Goal: Task Accomplishment & Management: Manage account settings

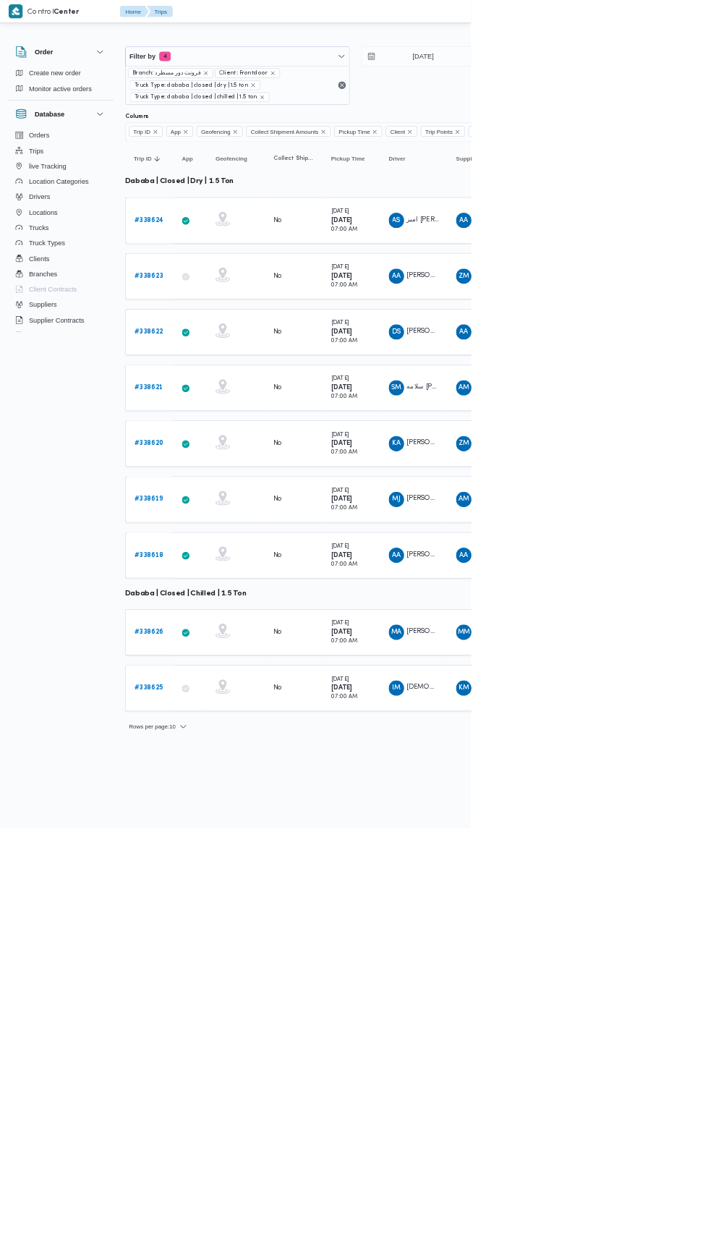
click at [221, 575] on link "# 338621" at bounding box center [223, 583] width 43 height 17
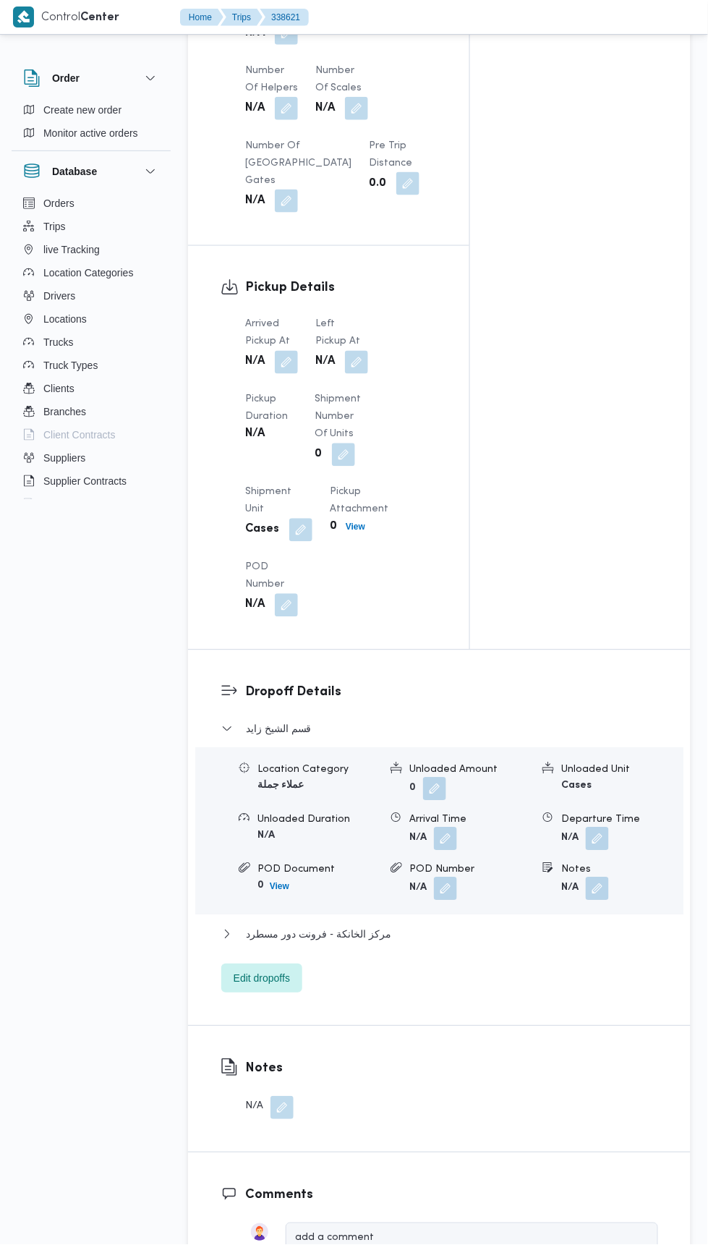
scroll to position [1345, 0]
click at [286, 349] on button "button" at bounding box center [286, 360] width 23 height 23
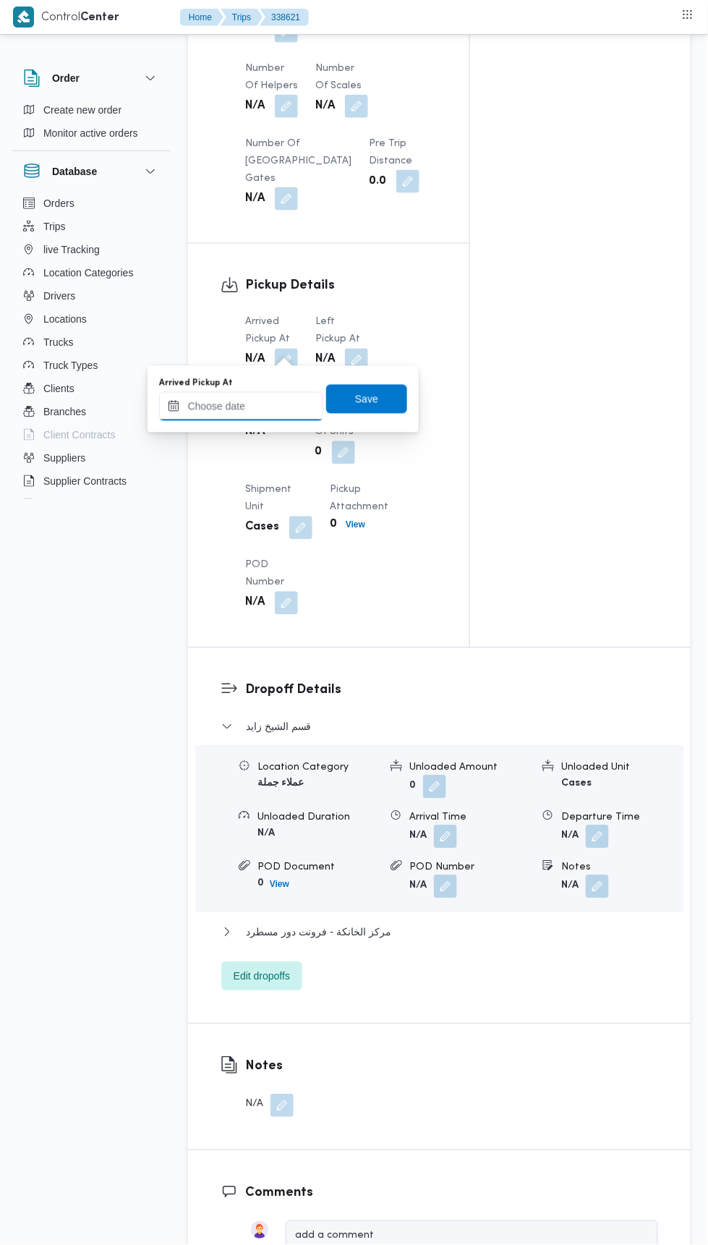
click at [266, 404] on input "Arrived Pickup At" at bounding box center [241, 406] width 164 height 29
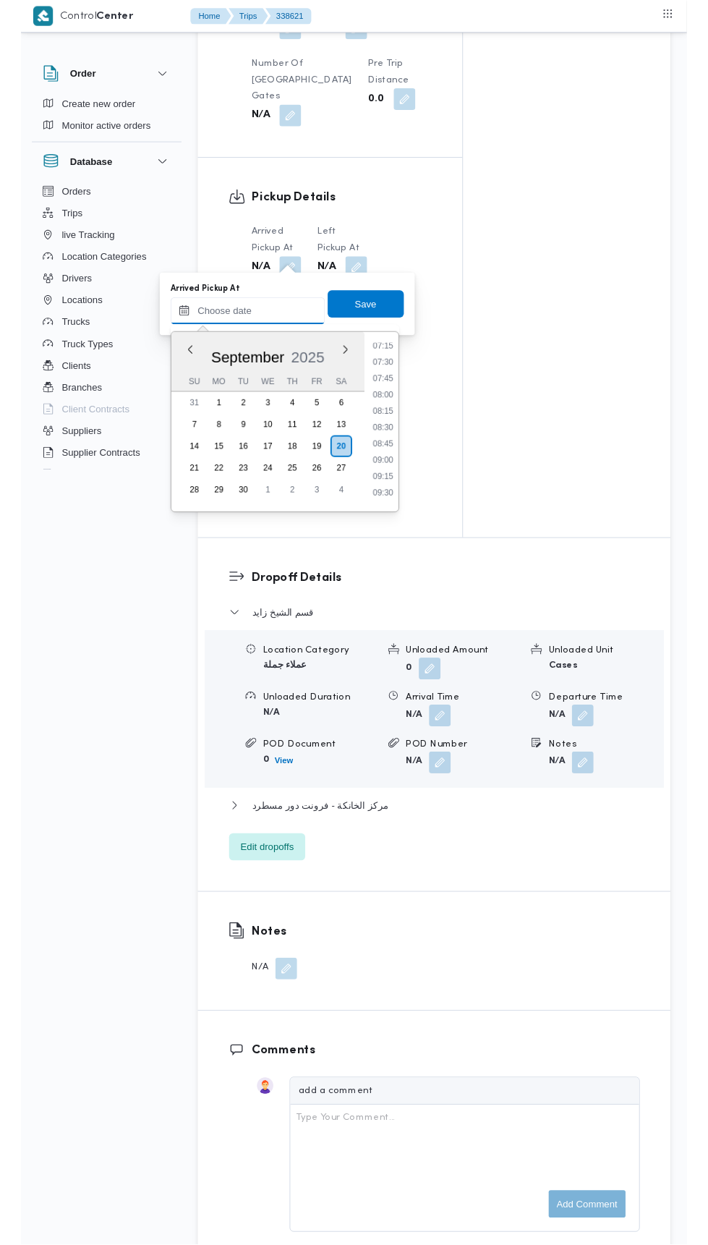
scroll to position [507, 0]
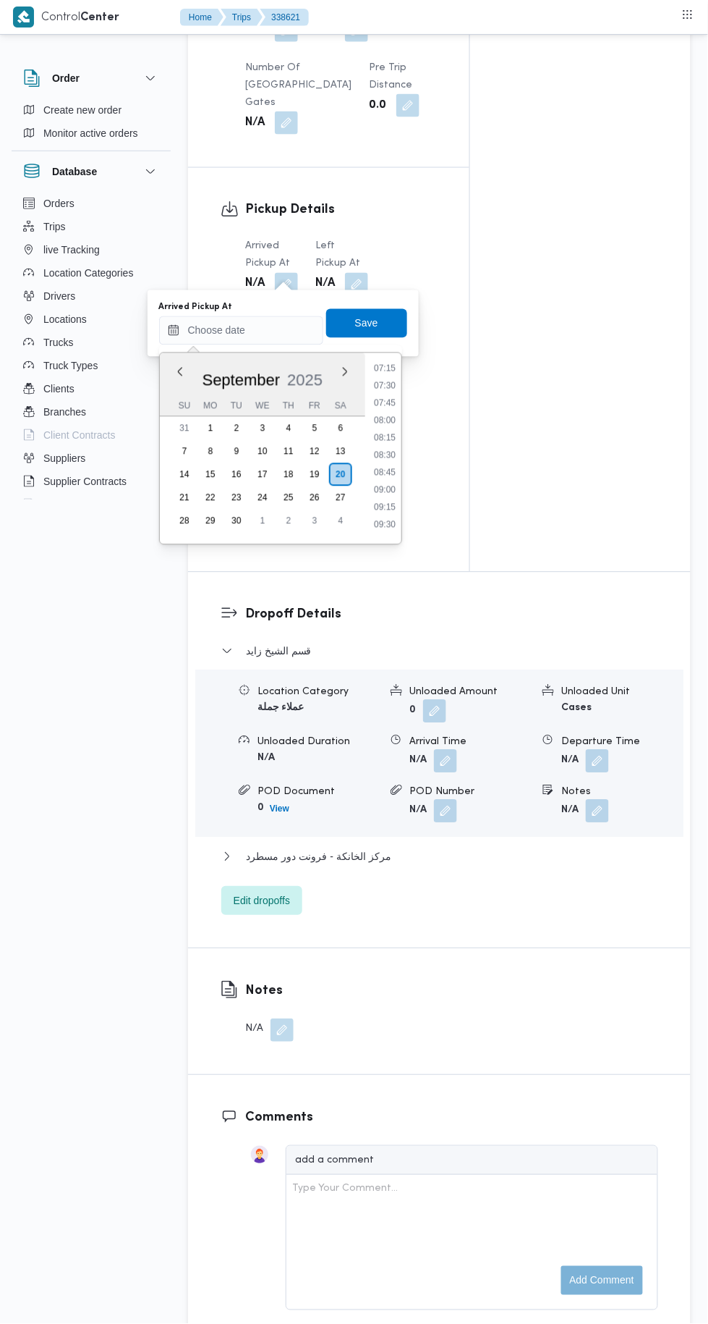
click at [386, 367] on li "07:15" at bounding box center [384, 368] width 33 height 14
type input "20/09/2025 07:15"
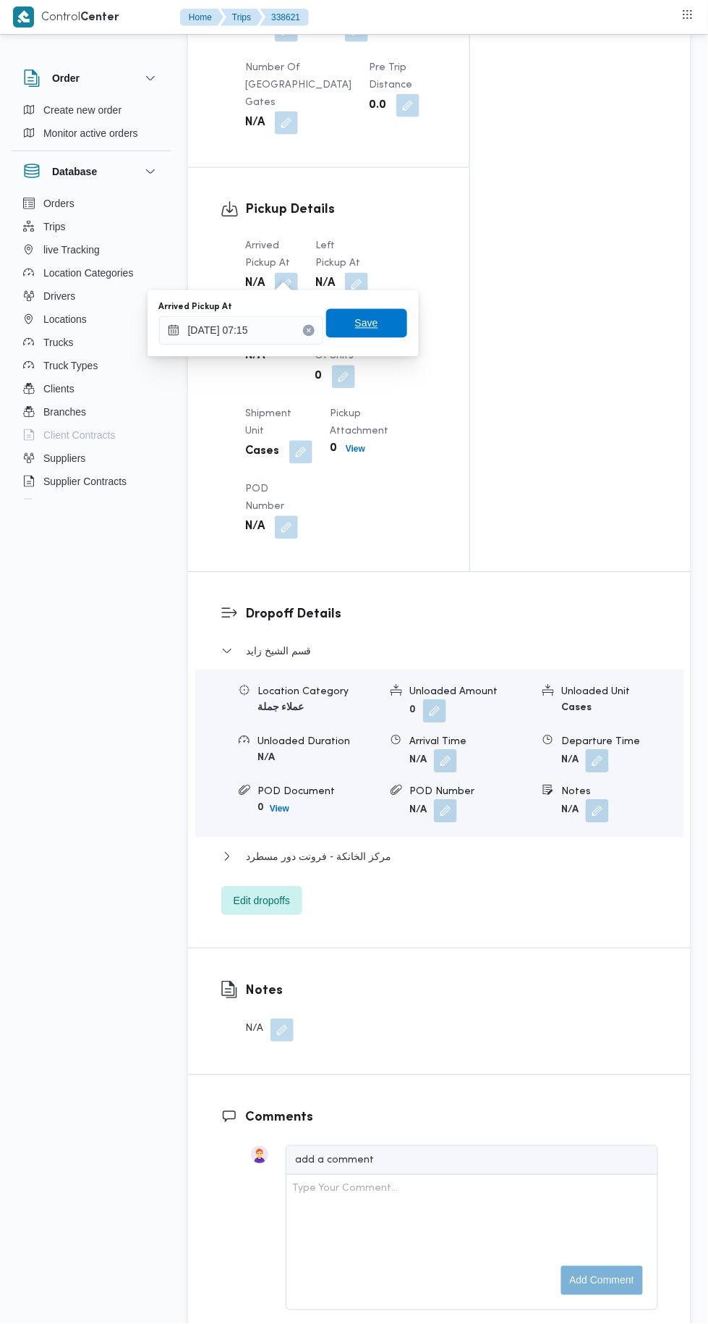
click at [368, 323] on span "Save" at bounding box center [366, 323] width 23 height 17
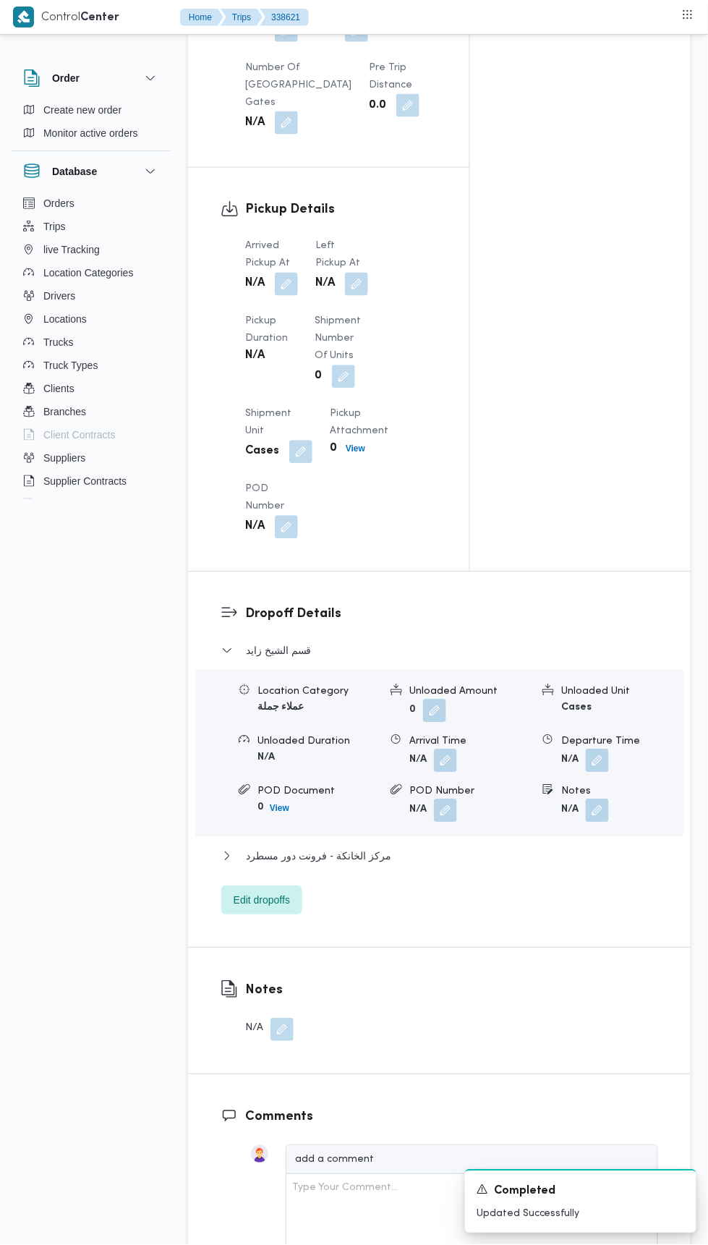
click at [349, 276] on button "button" at bounding box center [356, 284] width 23 height 23
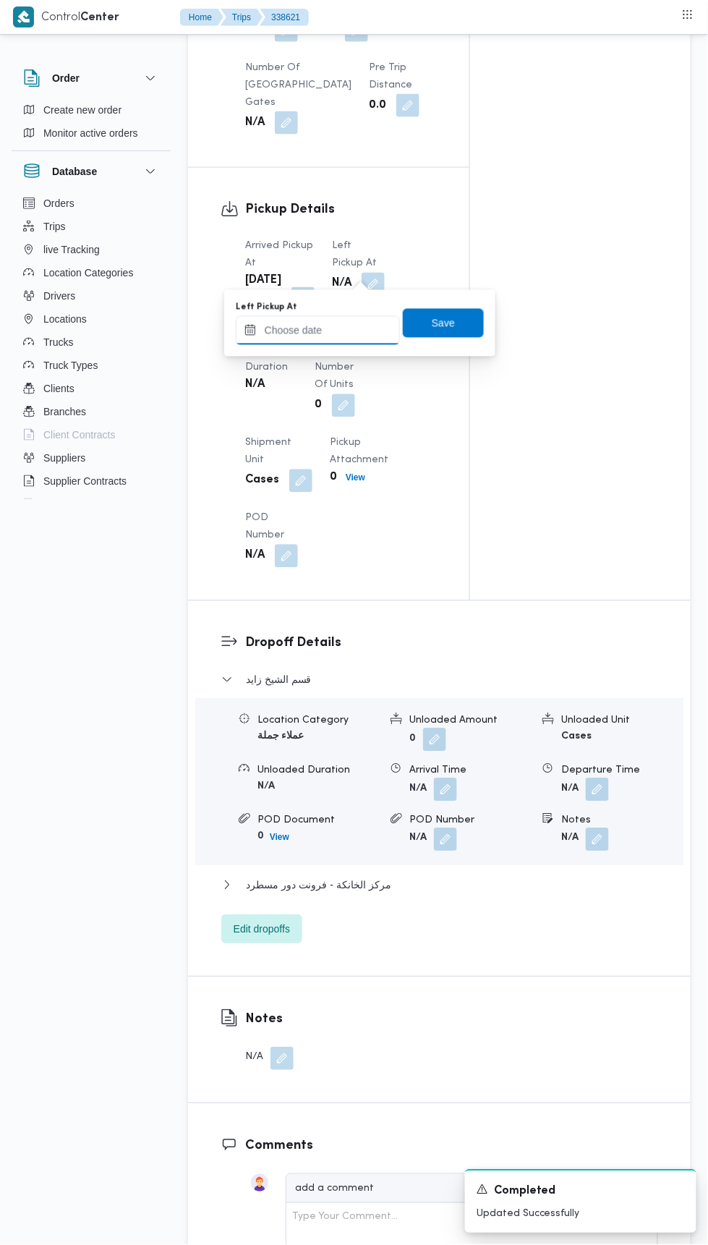
click at [331, 330] on input "Left Pickup At" at bounding box center [318, 330] width 164 height 29
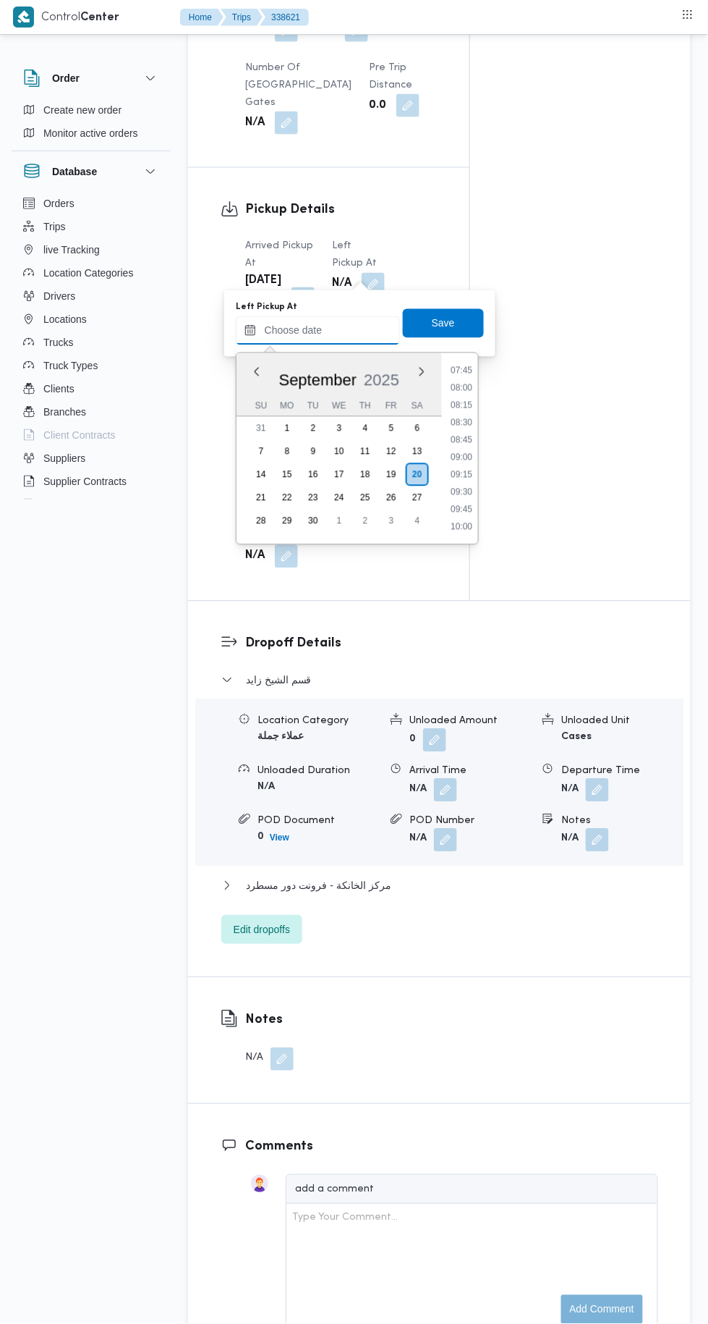
scroll to position [540, 0]
click at [462, 370] on li "07:45" at bounding box center [461, 370] width 33 height 14
type input "20/09/2025 07:45"
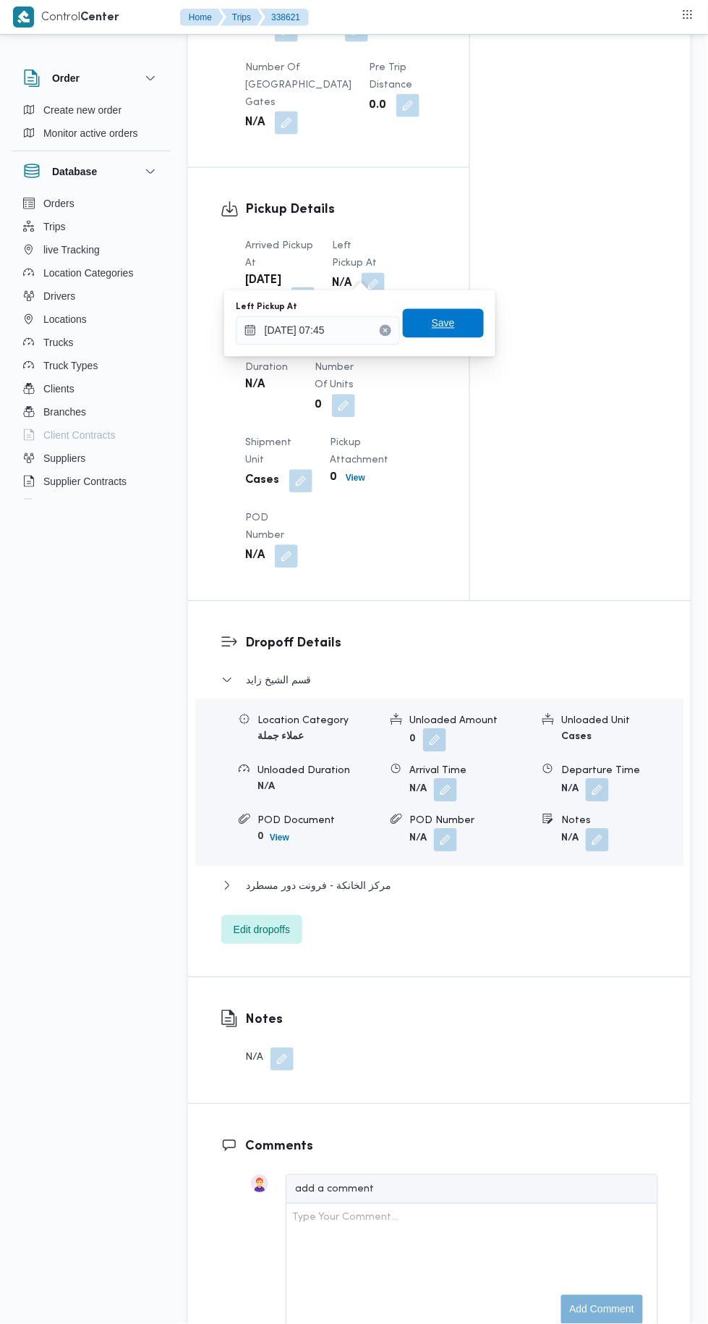
click at [454, 315] on span "Save" at bounding box center [443, 323] width 81 height 29
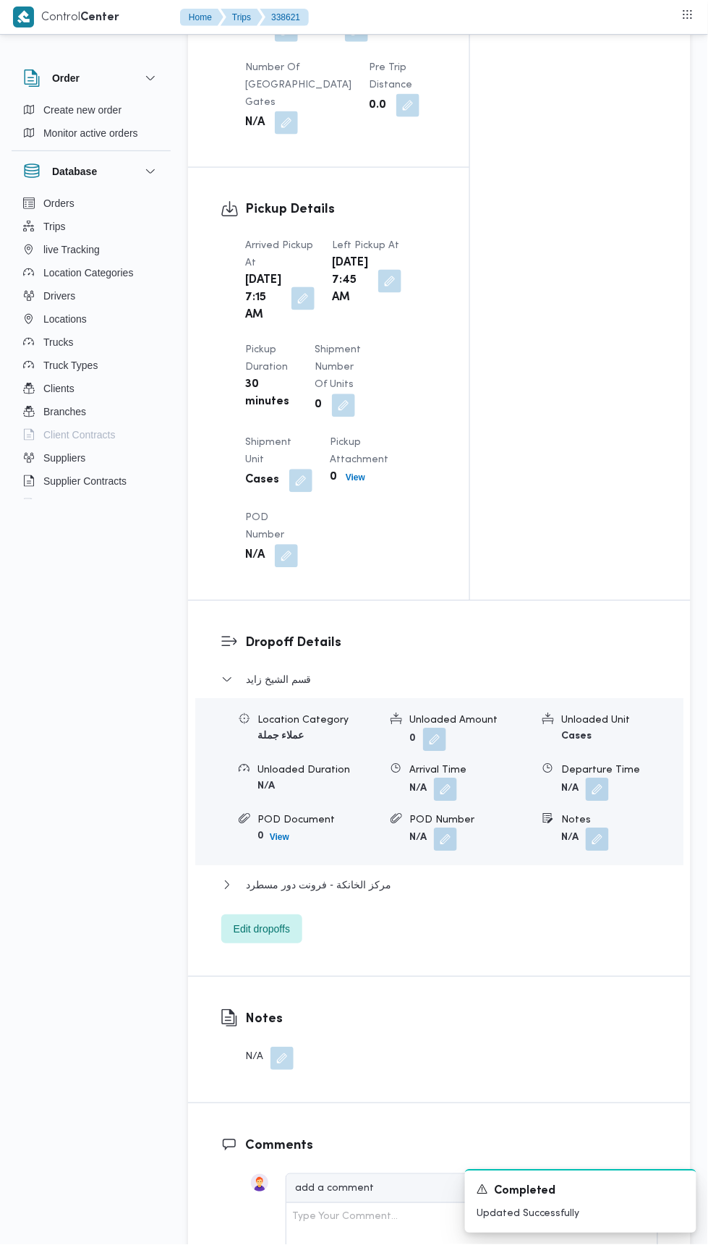
click at [378, 293] on button "button" at bounding box center [389, 281] width 23 height 23
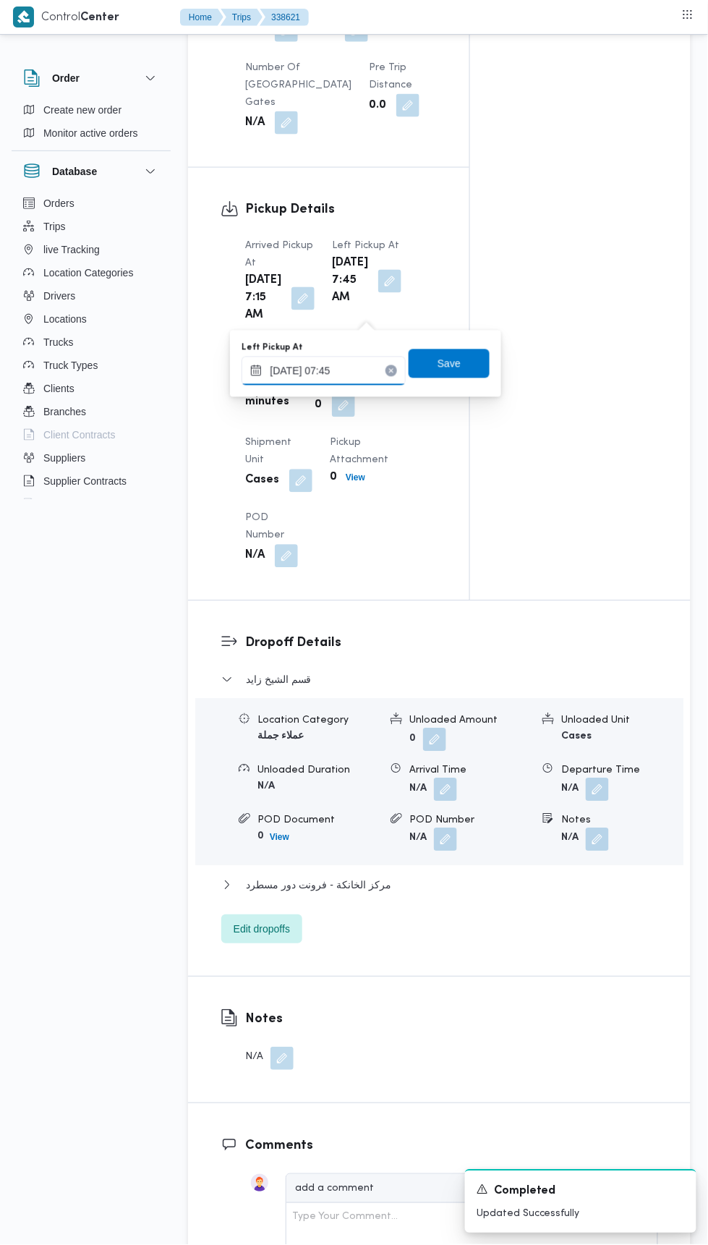
click at [339, 370] on input "20/09/2025 07:45" at bounding box center [324, 371] width 164 height 29
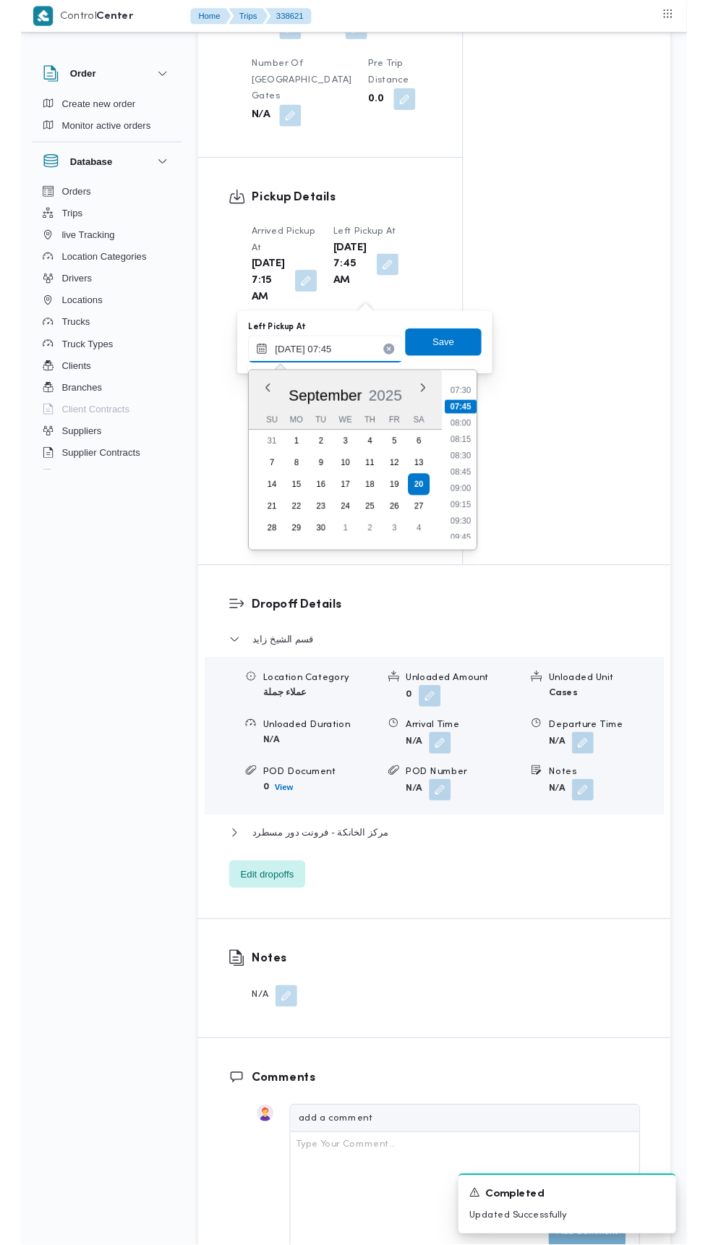
scroll to position [525, 0]
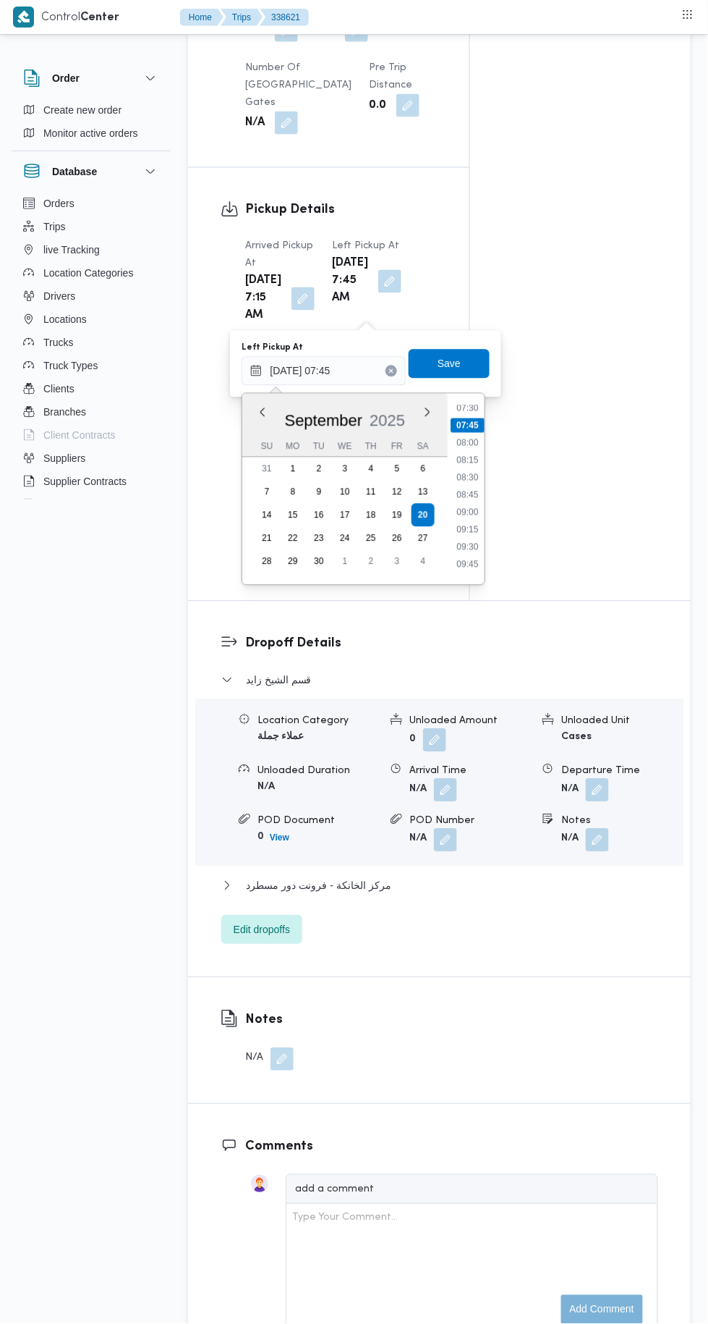
click at [468, 512] on li "09:00" at bounding box center [467, 512] width 33 height 14
type input "20/09/2025 07:45"
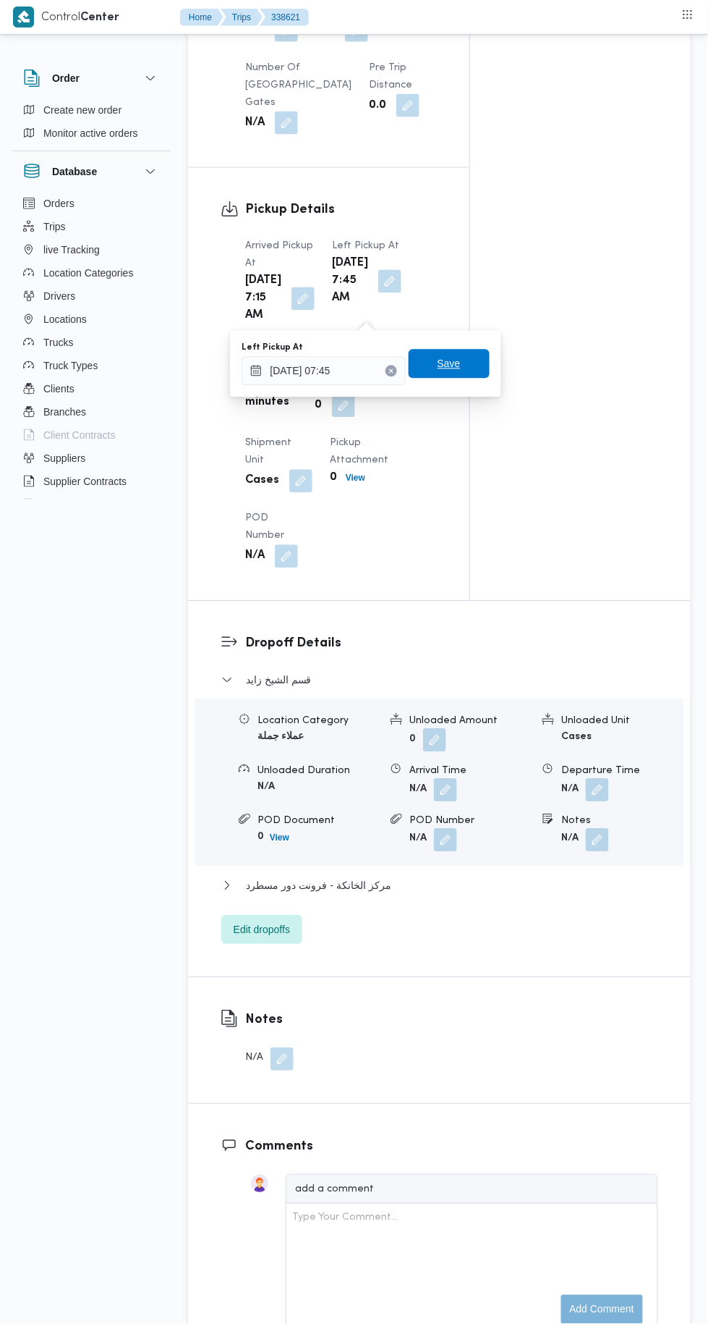
click at [459, 359] on span "Save" at bounding box center [449, 363] width 23 height 17
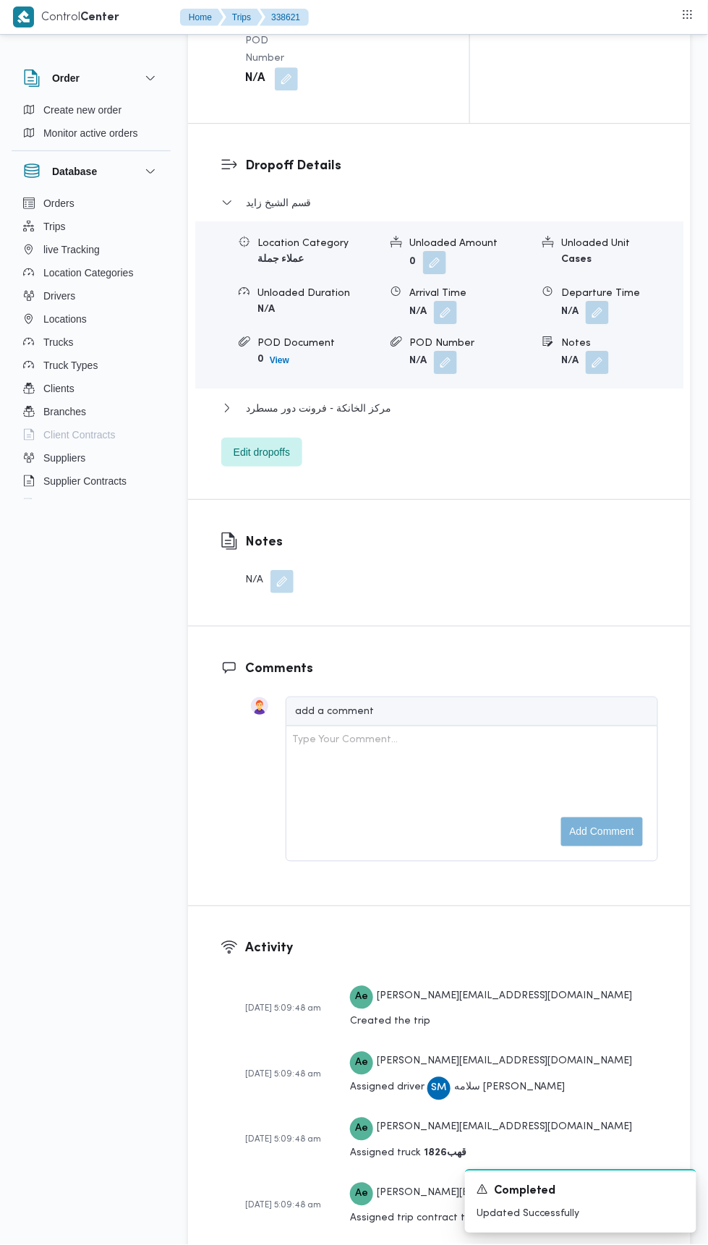
scroll to position [1900, 0]
click at [451, 678] on h3 "Comments" at bounding box center [451, 669] width 413 height 20
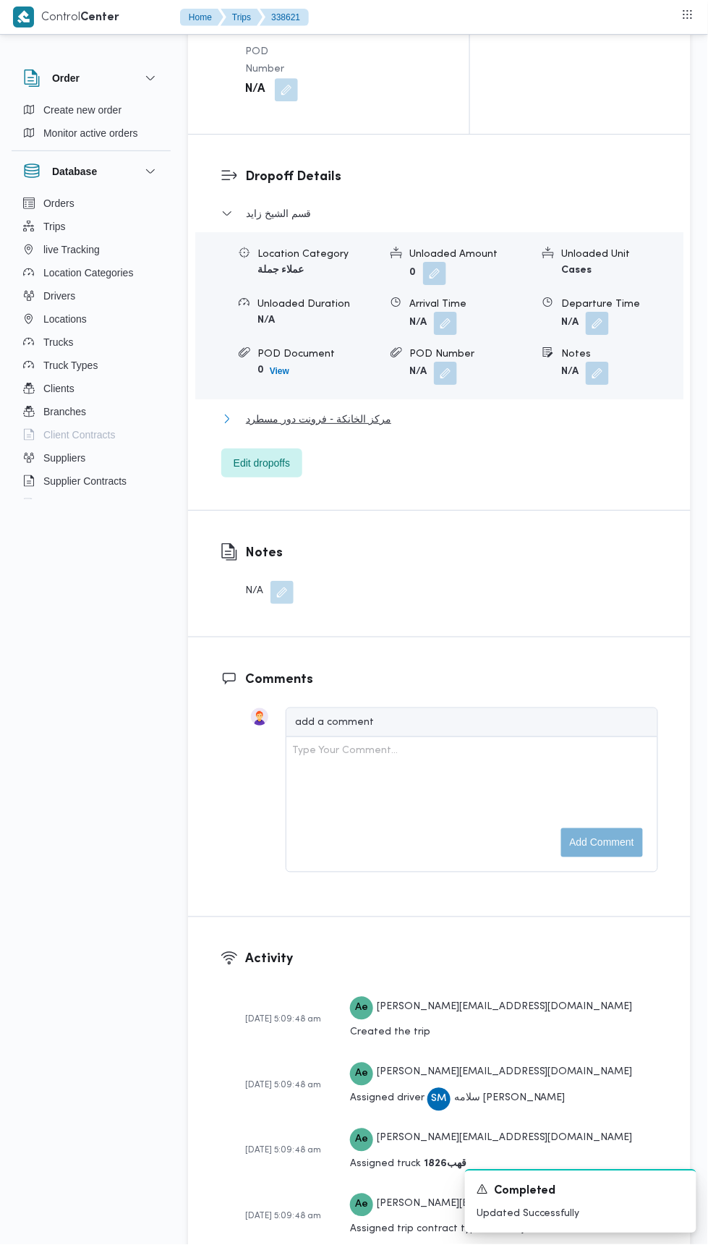
click at [397, 428] on button "مركز الخانكة - فرونت دور مسطرد" at bounding box center [439, 418] width 437 height 17
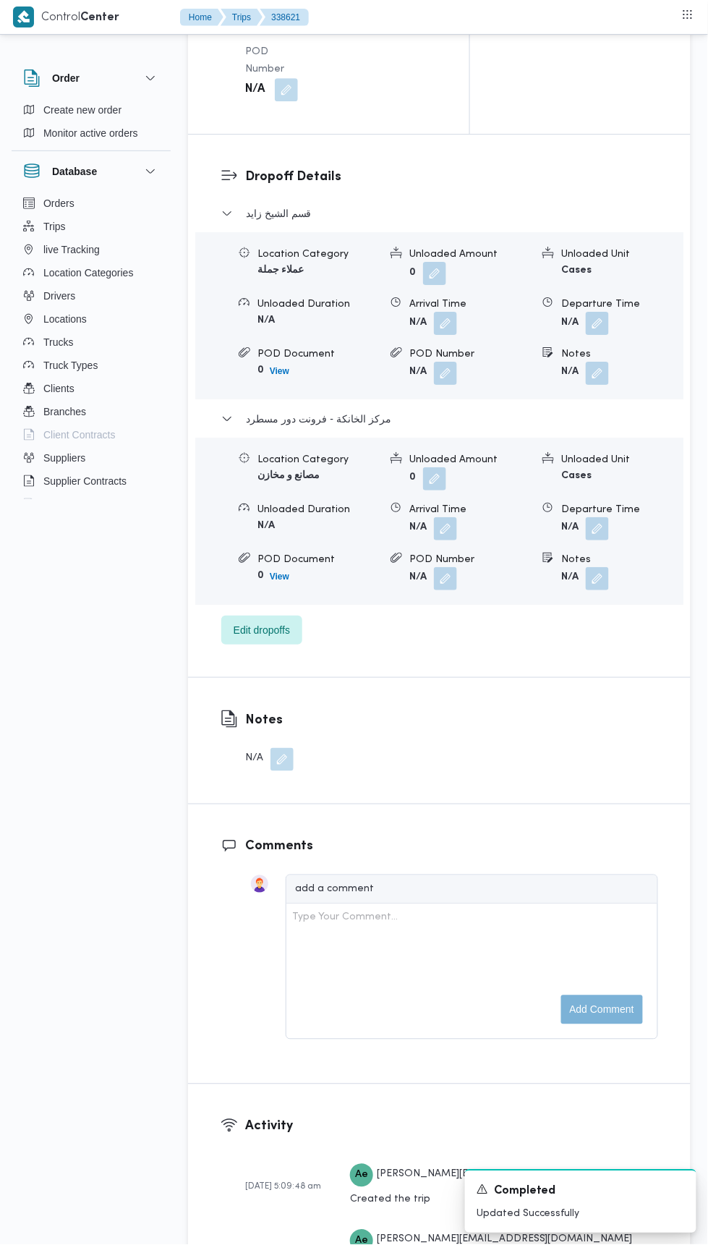
click at [593, 385] on button "button" at bounding box center [597, 373] width 23 height 23
click at [266, 639] on span "Edit dropoffs" at bounding box center [262, 630] width 56 height 17
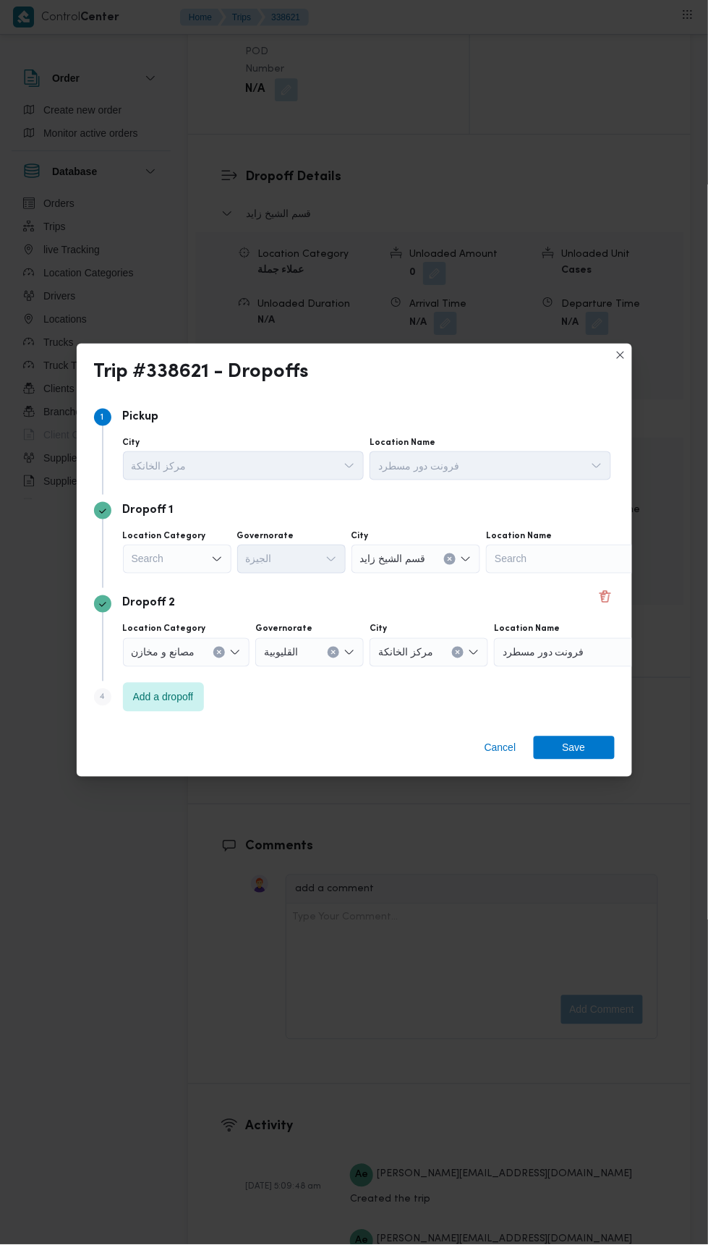
click at [216, 565] on icon "Open list of options" at bounding box center [217, 560] width 12 height 12
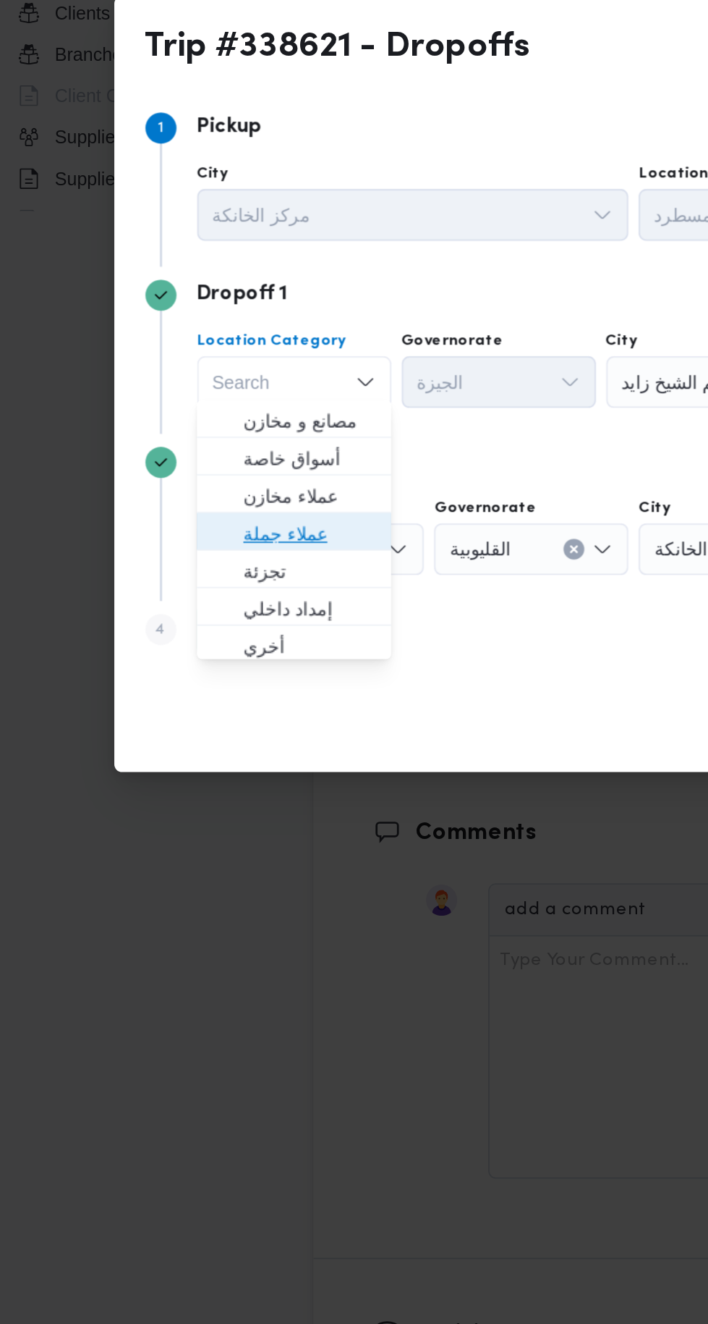
click at [205, 672] on span "عملاء جملة" at bounding box center [186, 679] width 74 height 17
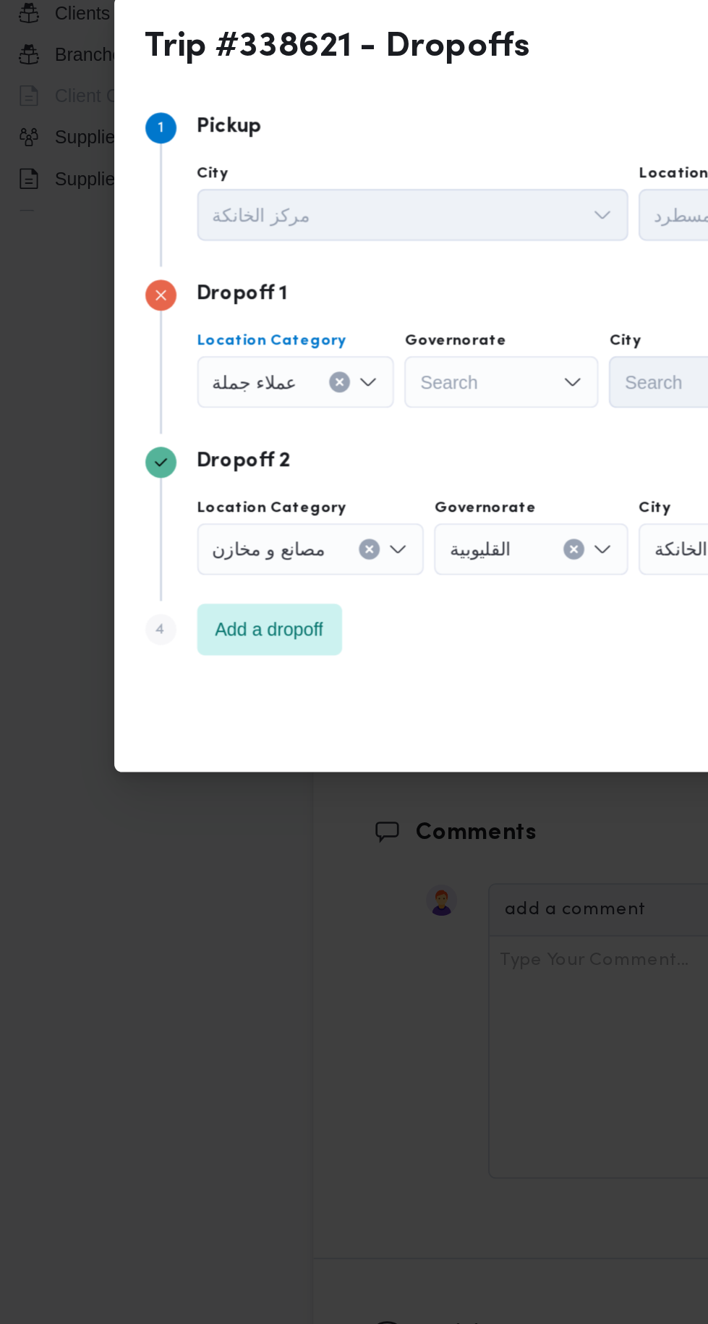
click at [291, 592] on div "Search" at bounding box center [293, 594] width 109 height 29
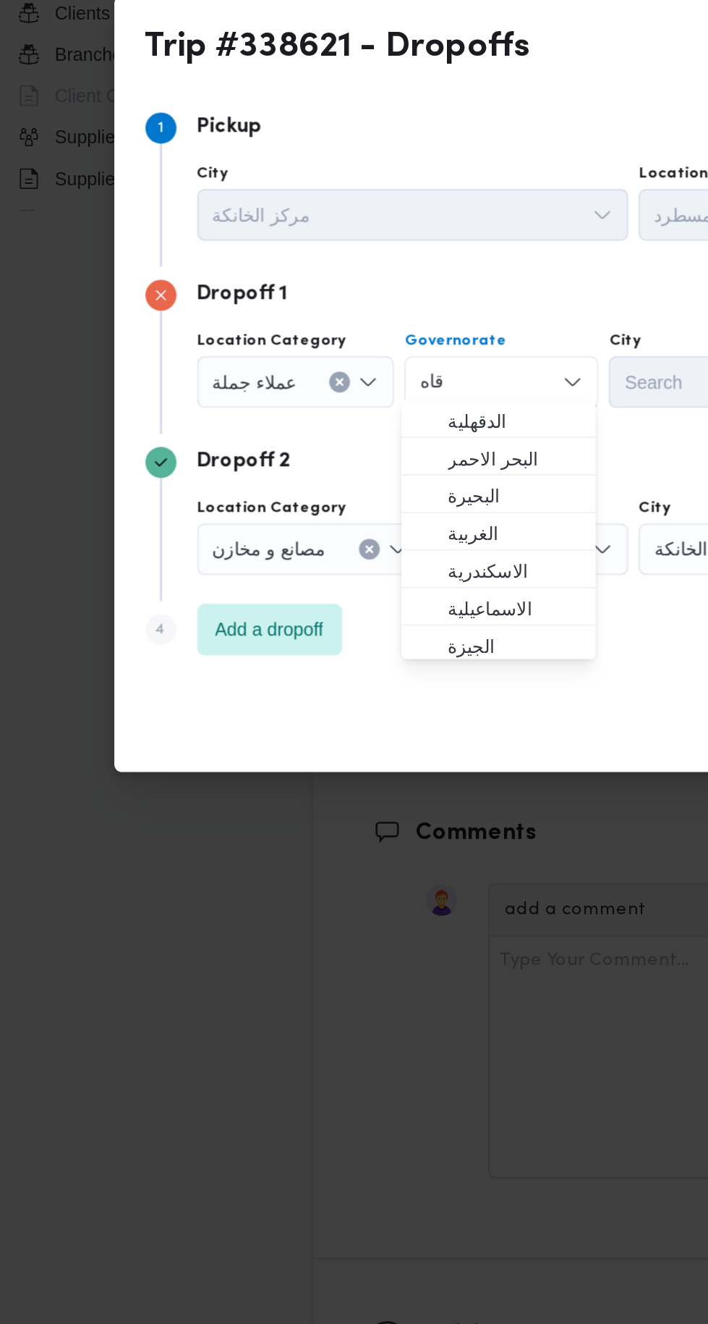
type input "قاه"
click at [313, 620] on span "الدقهلية" at bounding box center [300, 616] width 74 height 17
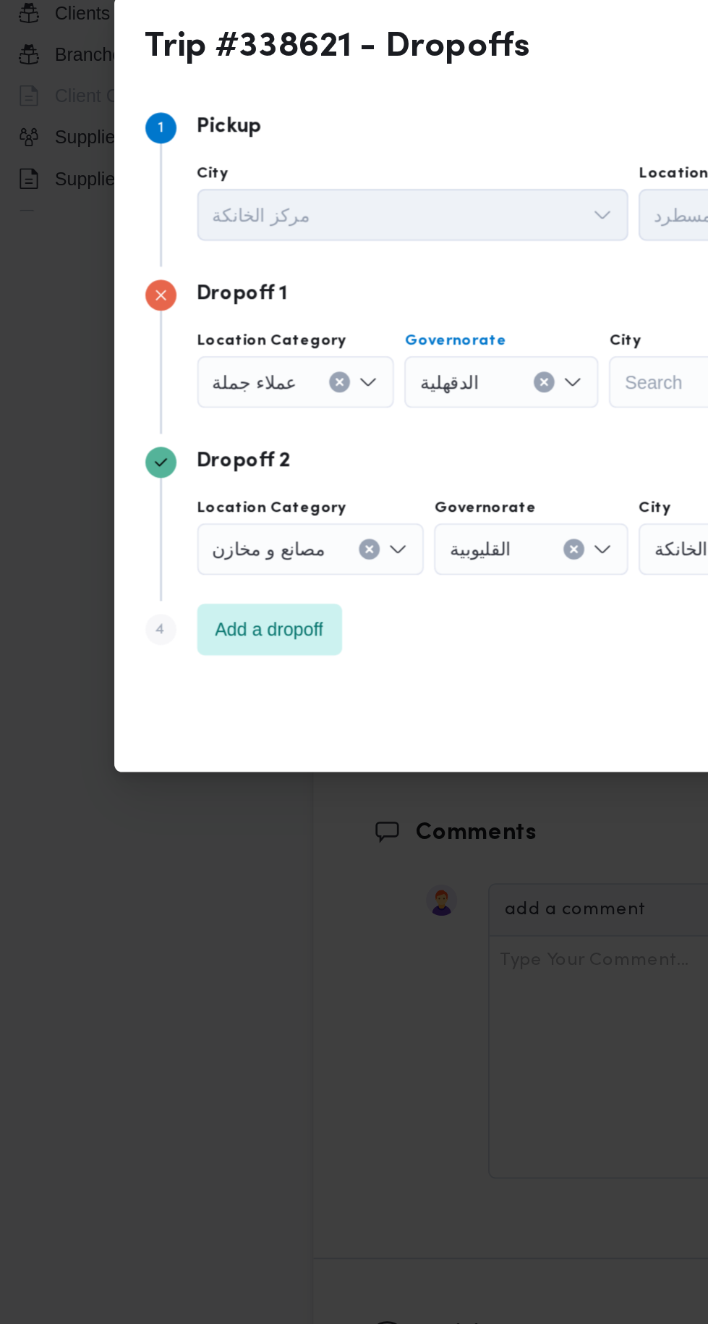
click at [316, 589] on button "Clear input" at bounding box center [317, 595] width 12 height 12
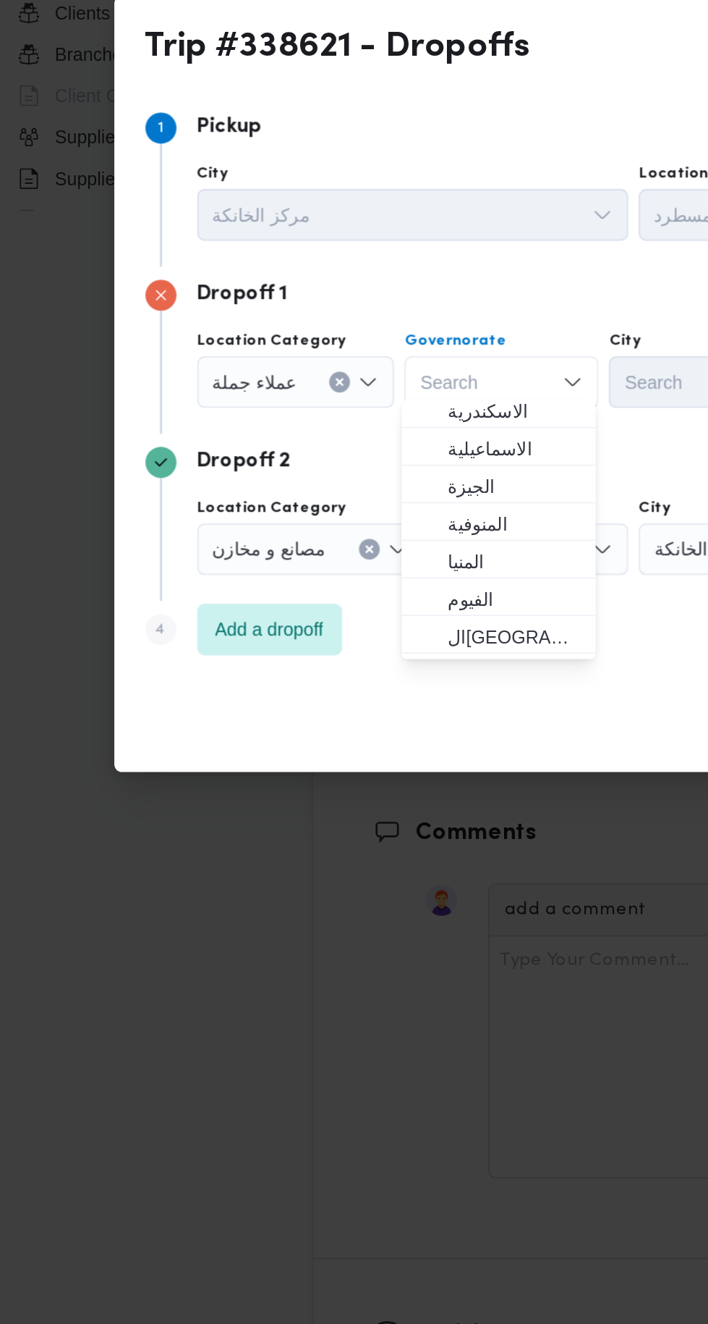
scroll to position [109, 0]
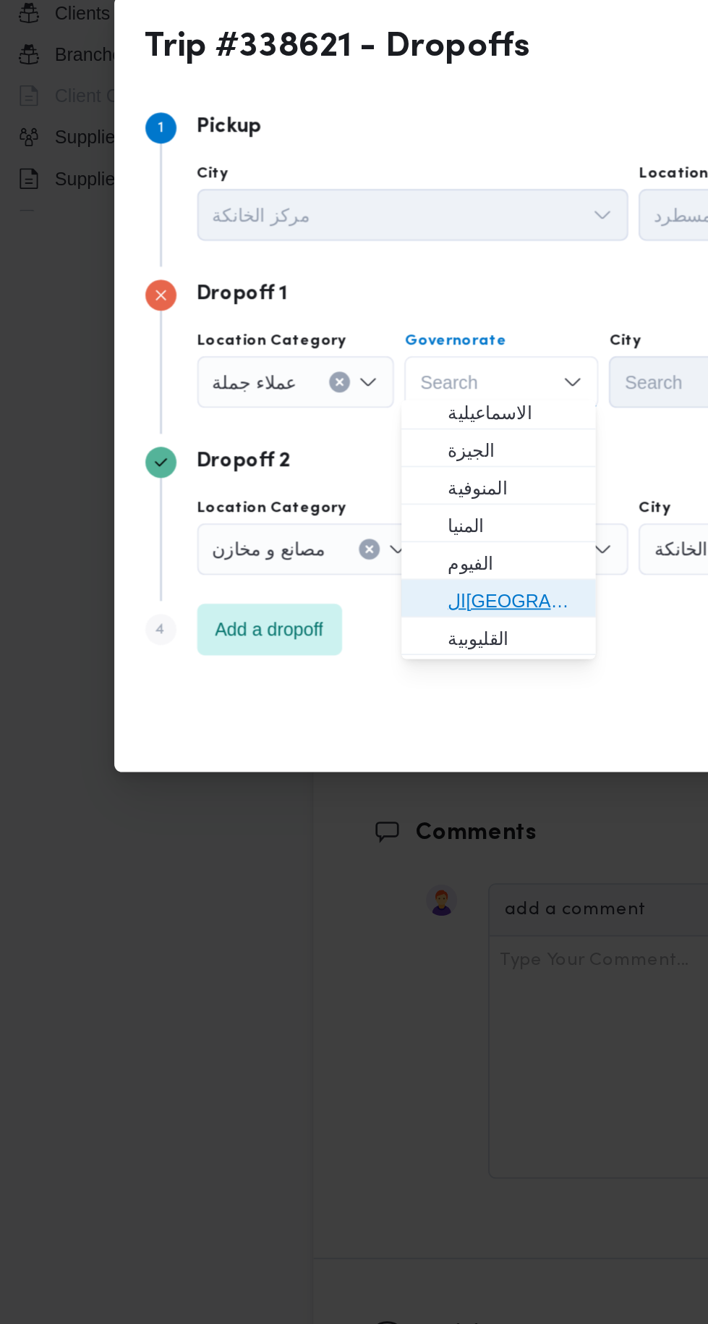
click at [316, 708] on span "القاهرة" at bounding box center [300, 716] width 74 height 17
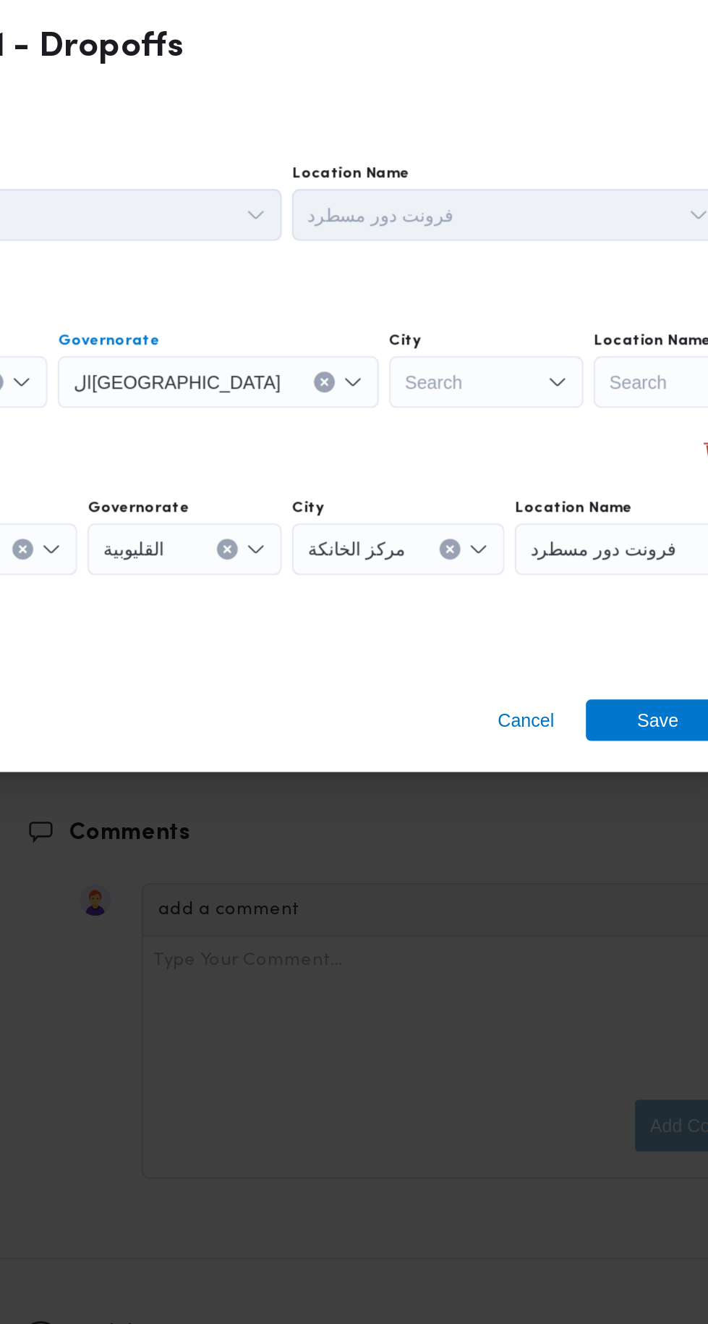
click at [425, 583] on div "Search" at bounding box center [478, 594] width 109 height 29
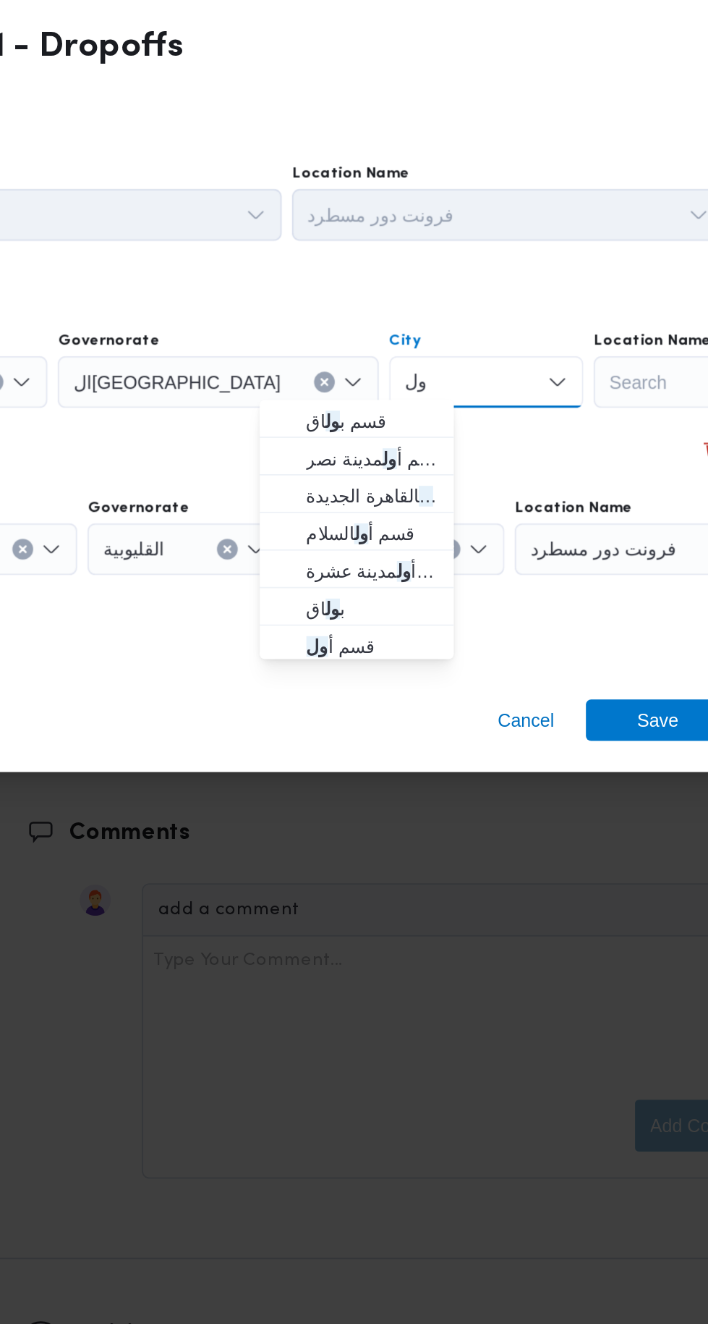
type input "ول"
click at [434, 658] on span "قسم أ ول القاهرة الجديدة" at bounding box center [415, 658] width 74 height 17
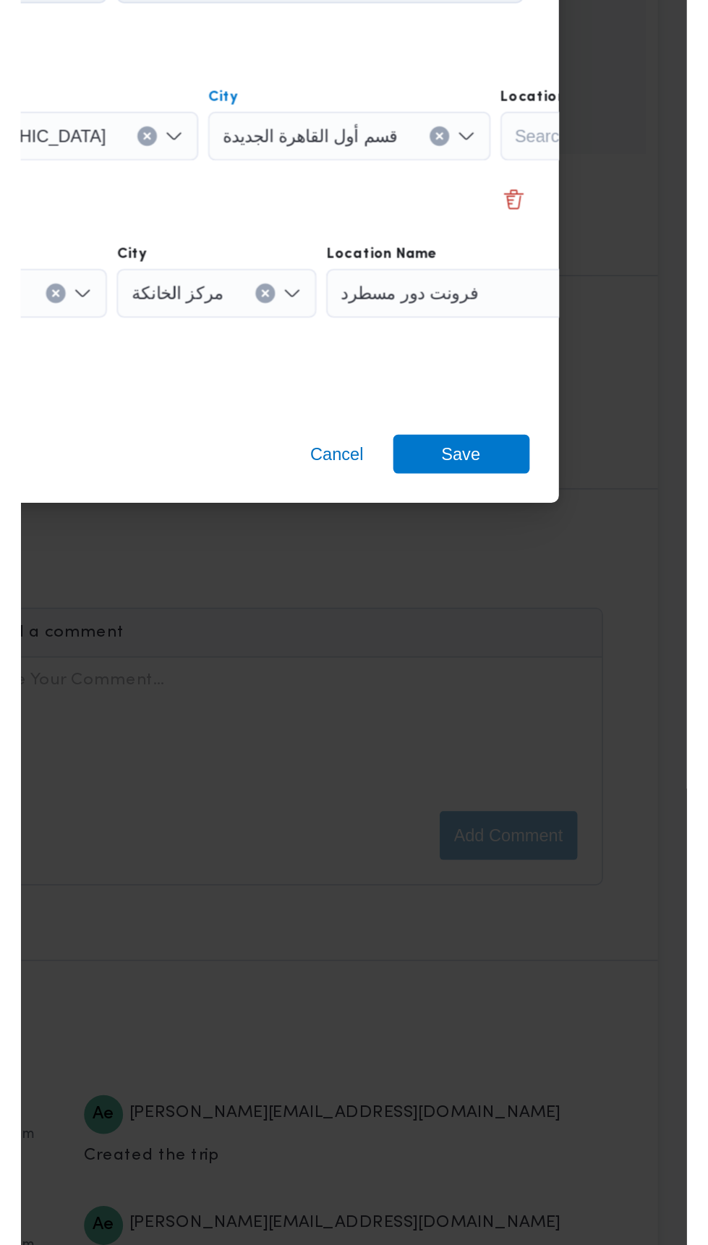
scroll to position [1900, 0]
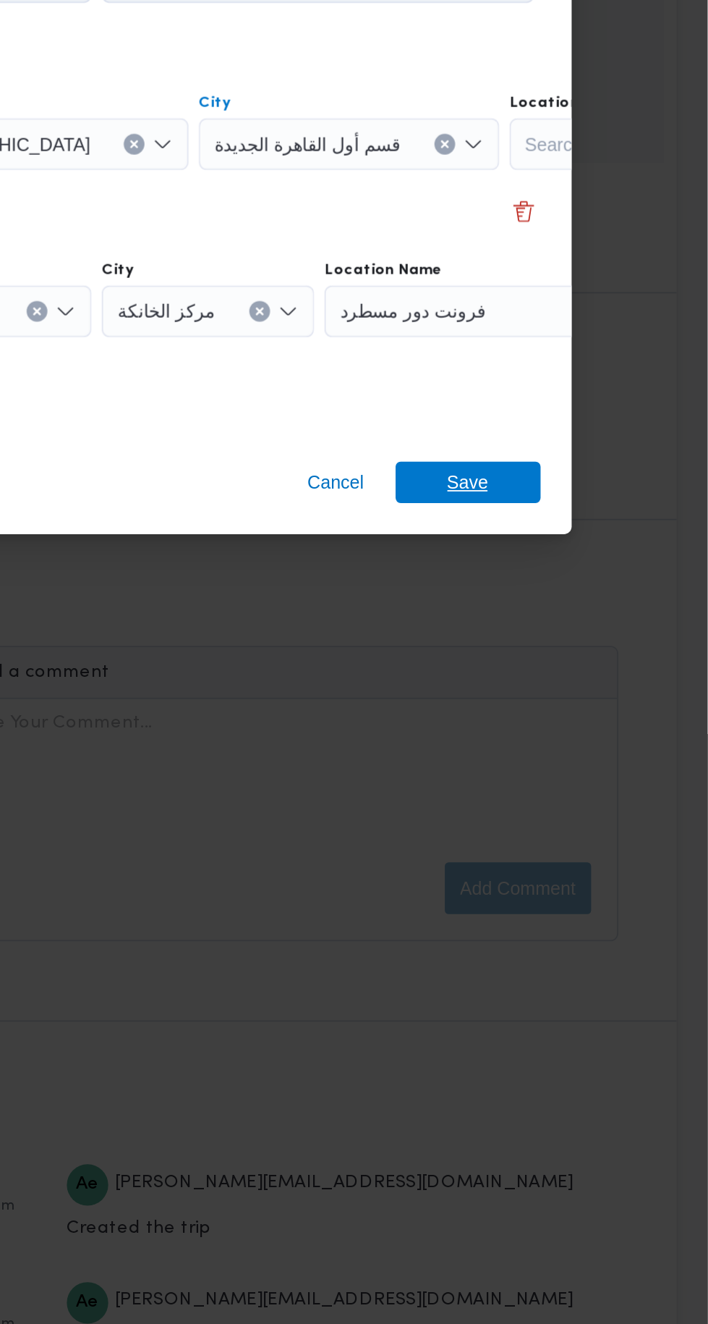
click at [581, 780] on span "Save" at bounding box center [574, 783] width 23 height 23
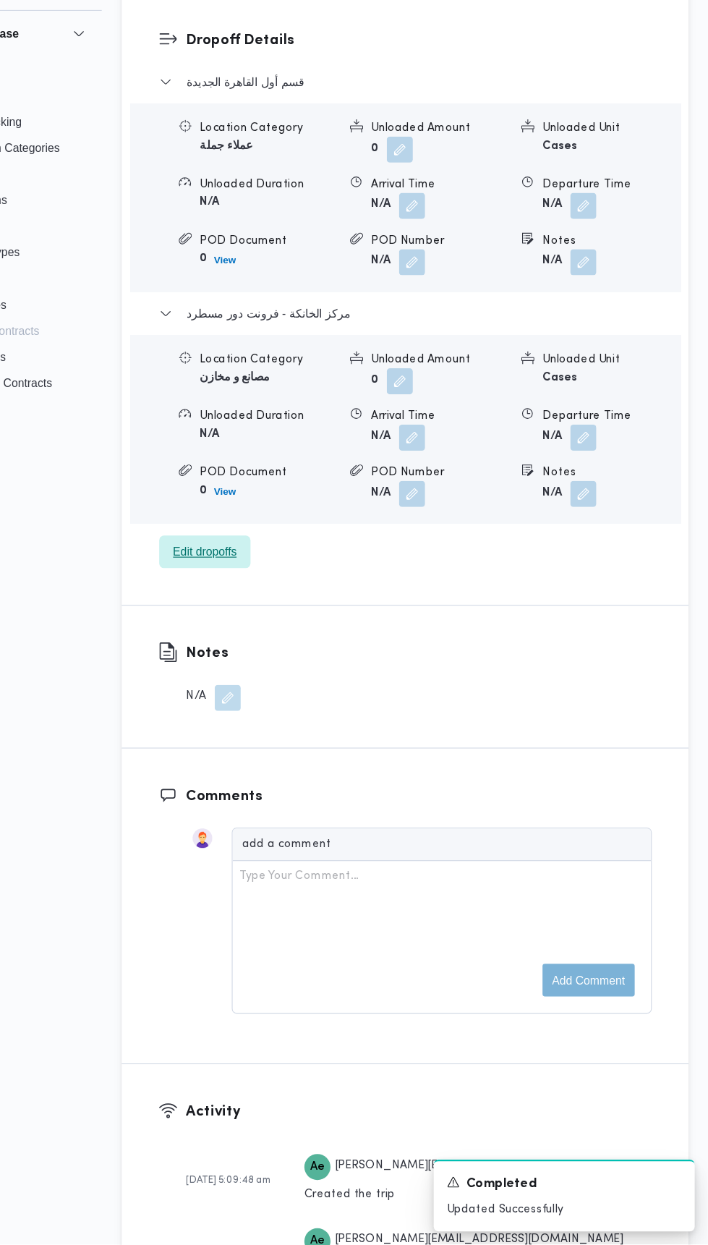
scroll to position [1899, 0]
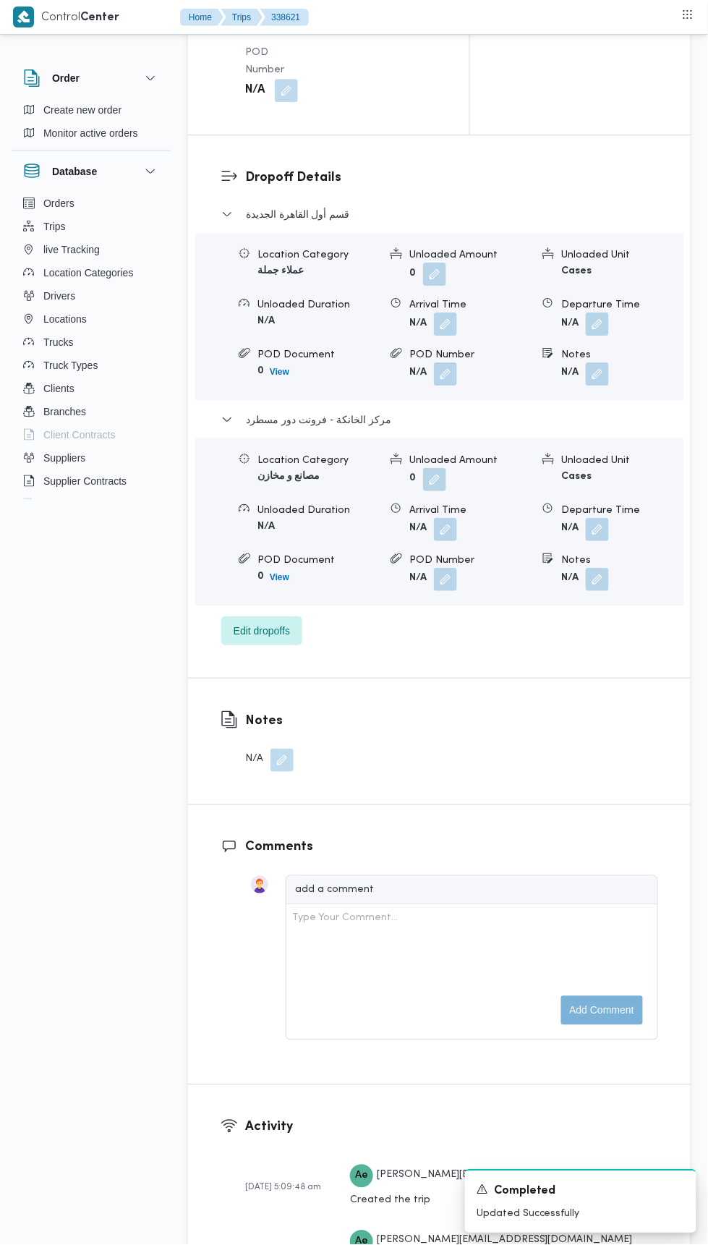
click at [592, 386] on button "button" at bounding box center [597, 374] width 23 height 23
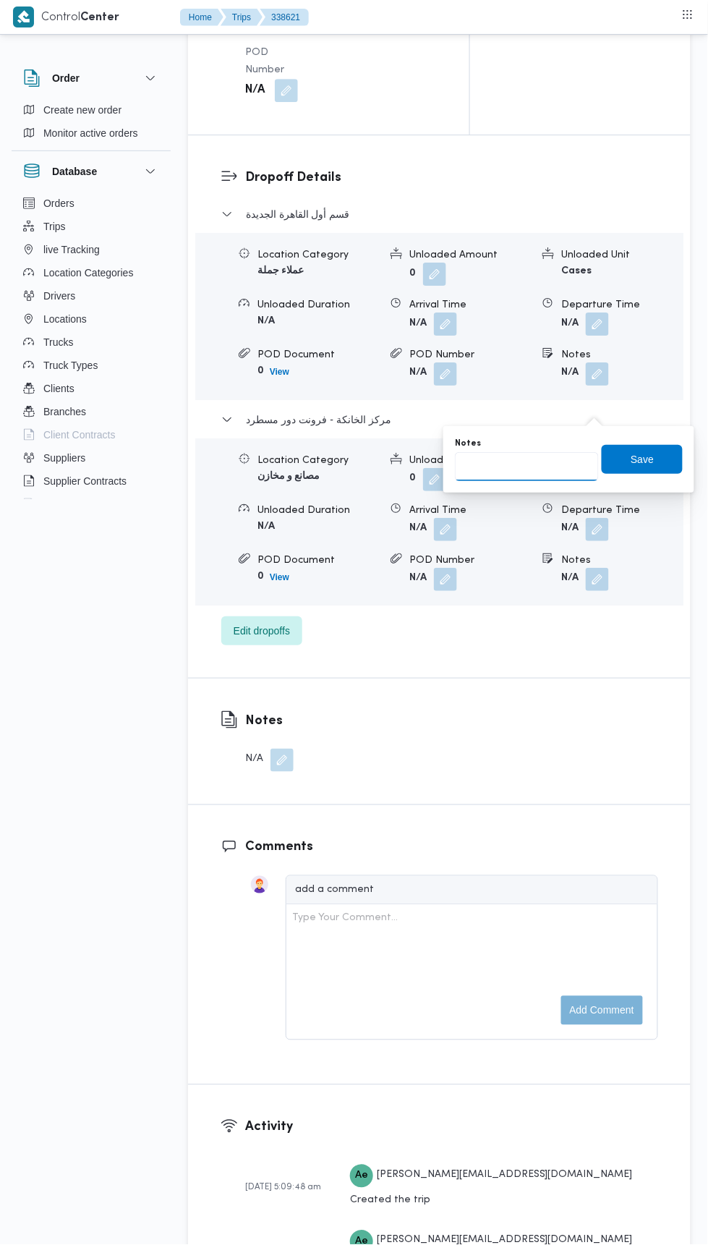
click at [538, 462] on input "Notes" at bounding box center [527, 466] width 144 height 29
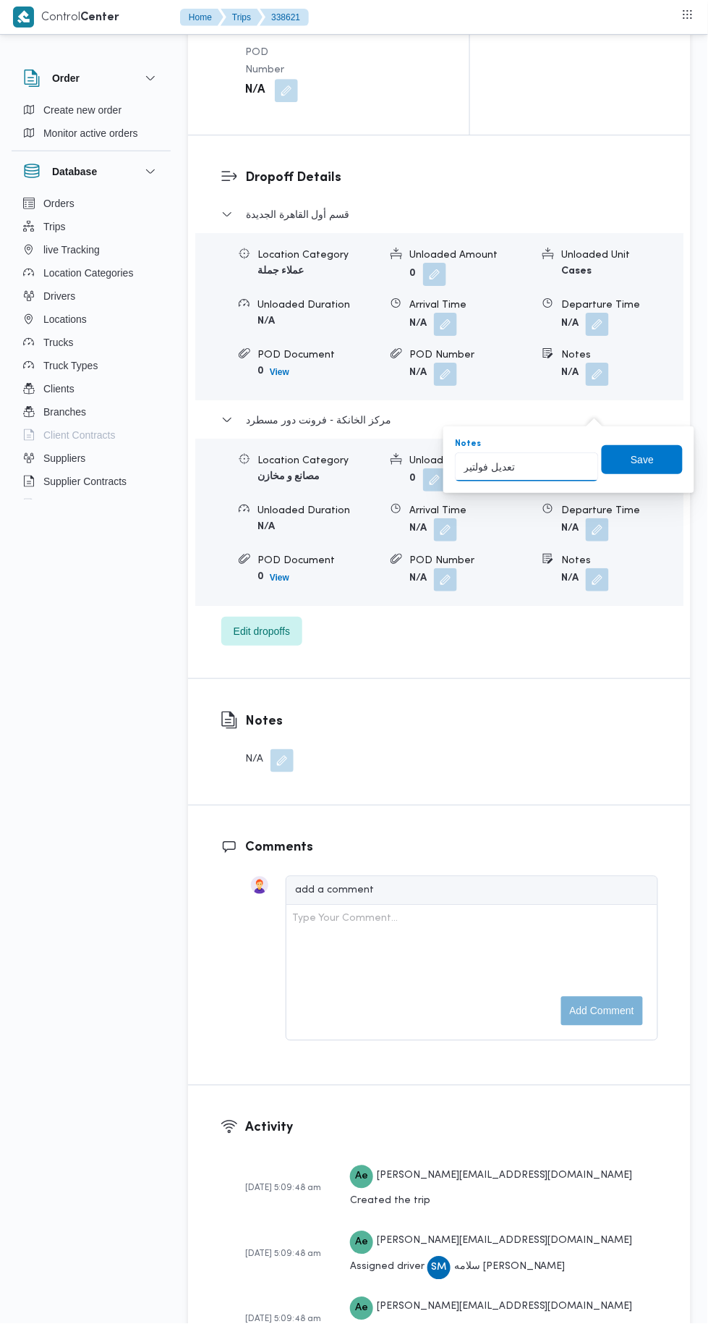
type input "تعديل فولتير"
click at [636, 489] on div "You are in a dialog. To close this dialog, hit escape. Notes تعديل فولتير Save" at bounding box center [569, 459] width 251 height 67
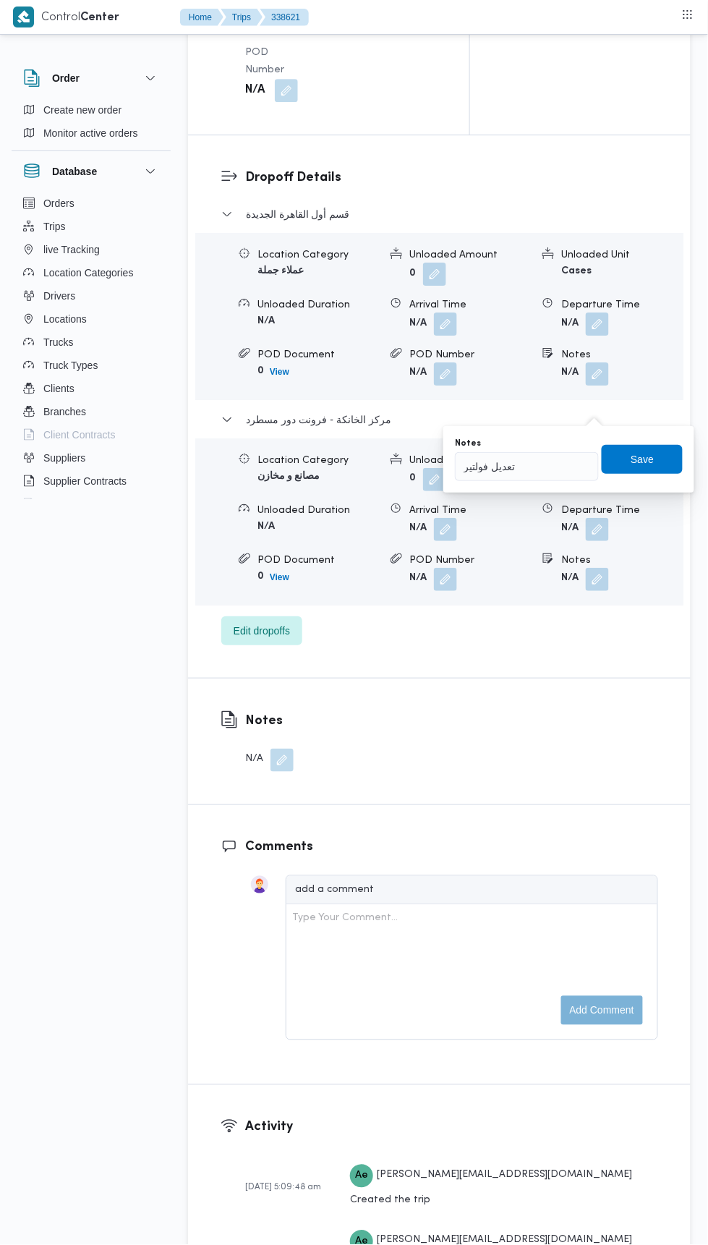
click at [631, 480] on div "Notes تعديل فولتير Save" at bounding box center [569, 459] width 231 height 46
click at [632, 463] on span "Save" at bounding box center [642, 459] width 81 height 29
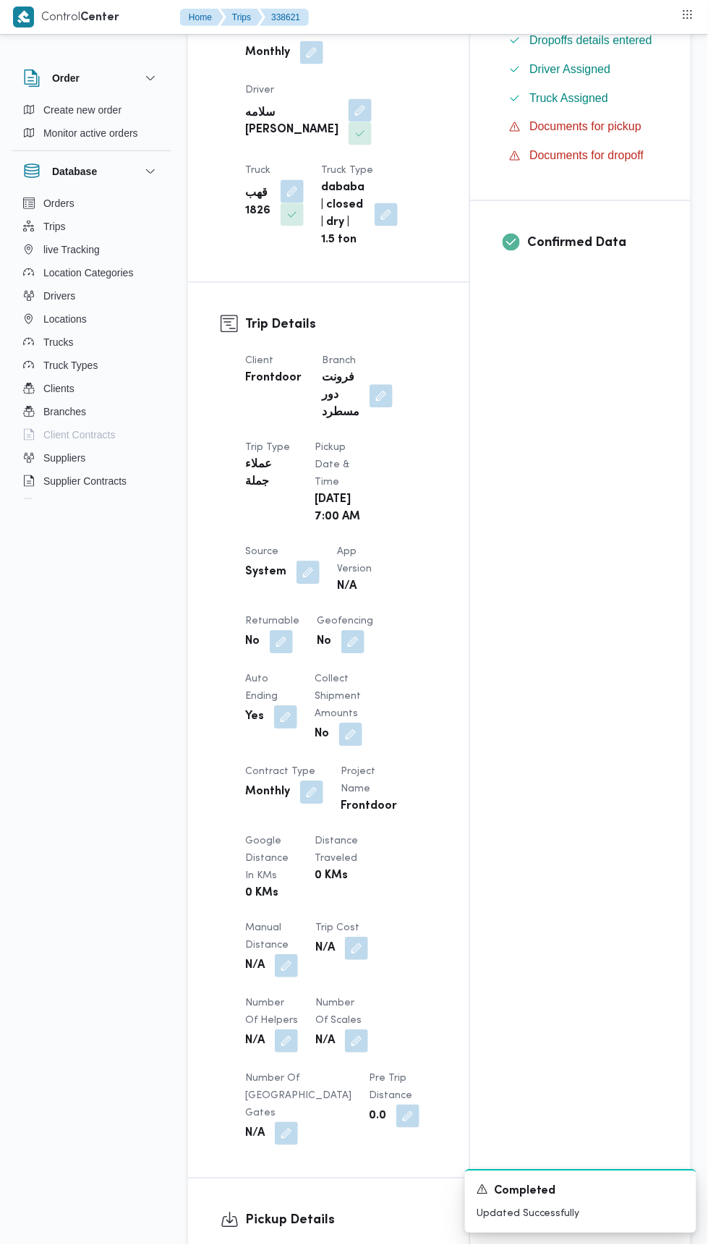
scroll to position [0, 0]
